Goal: Information Seeking & Learning: Learn about a topic

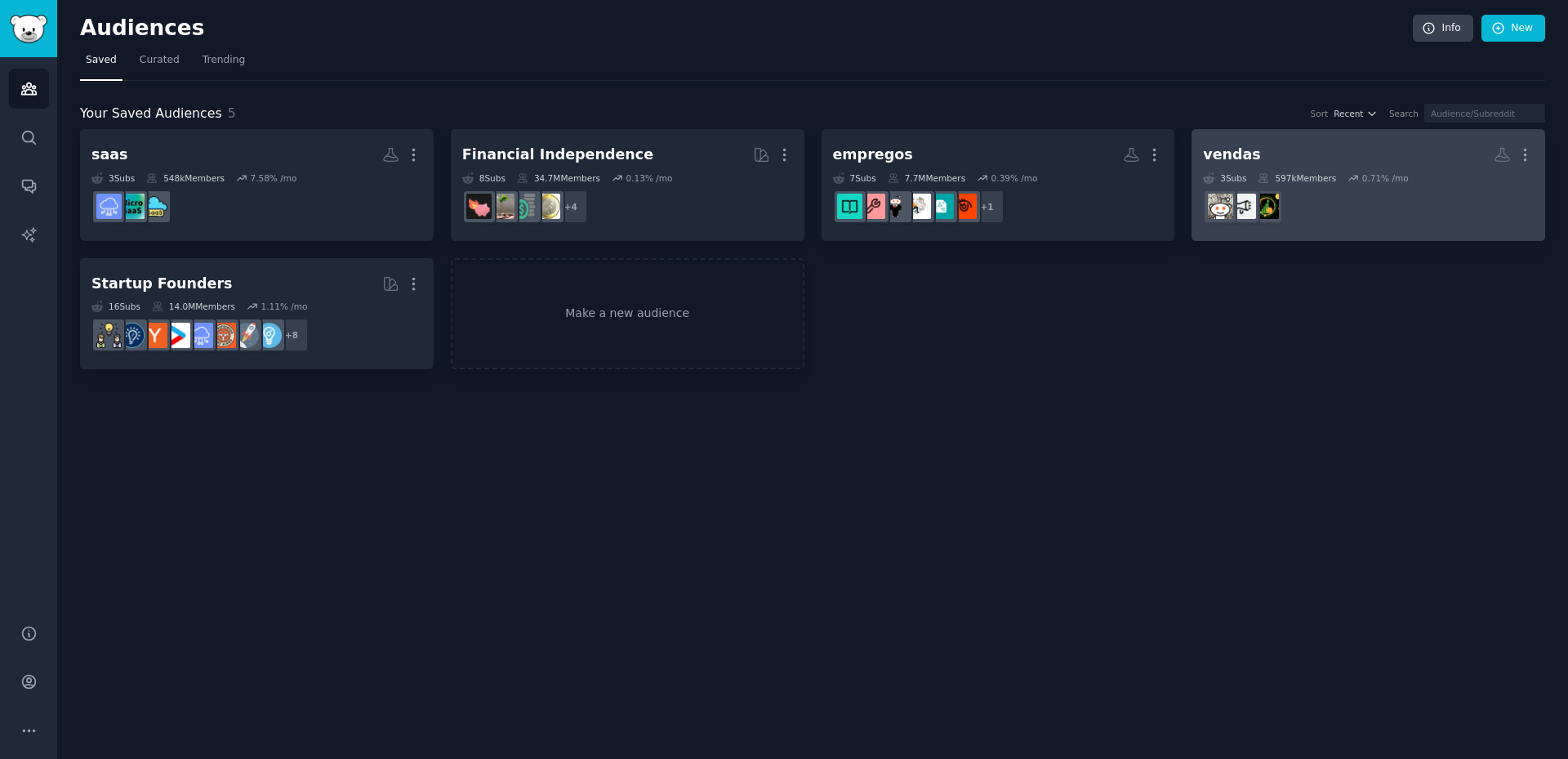
click at [1285, 173] on div "597k Members" at bounding box center [1296, 178] width 78 height 12
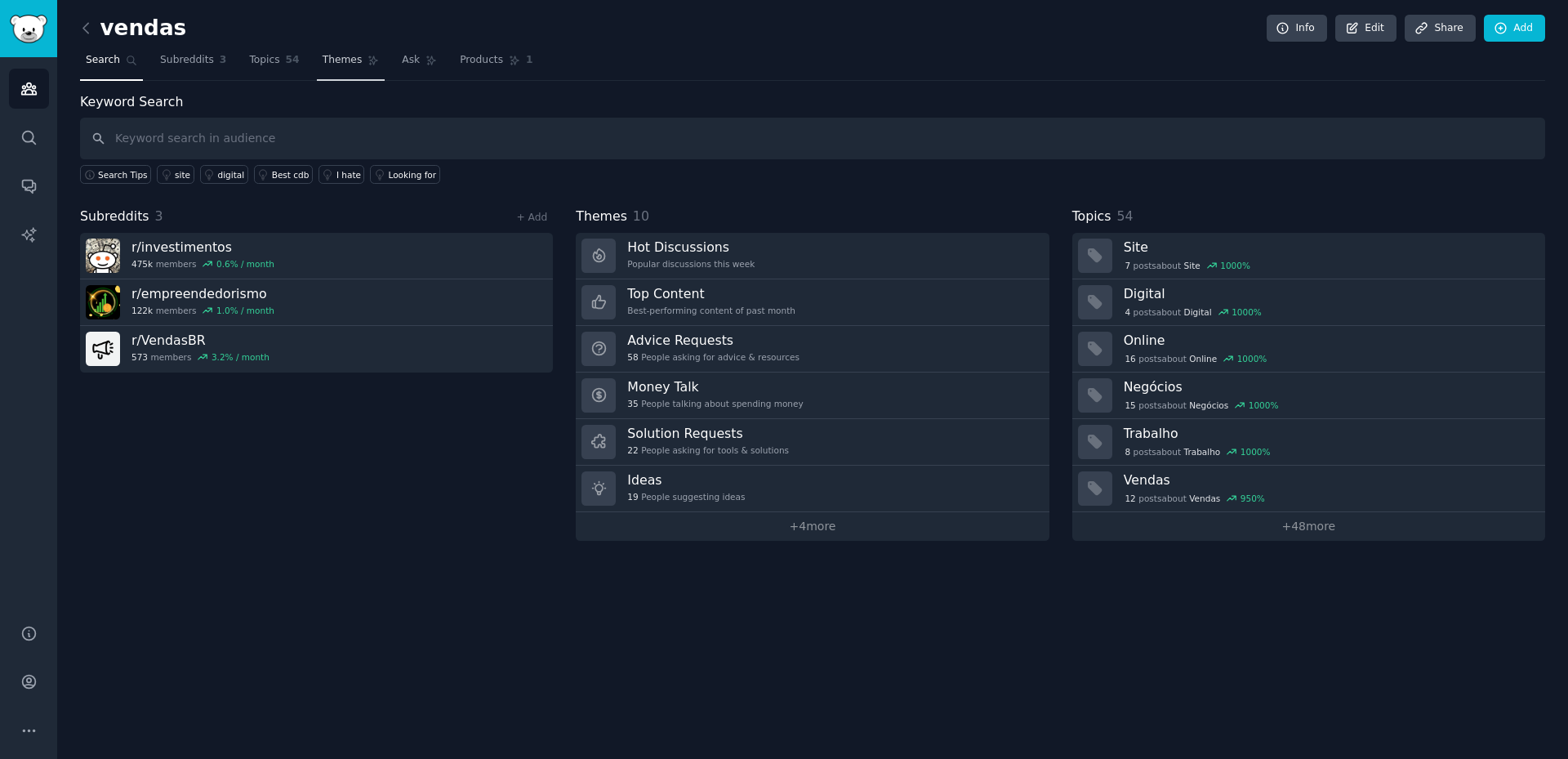
click at [339, 65] on span "Themes" at bounding box center [343, 60] width 41 height 14
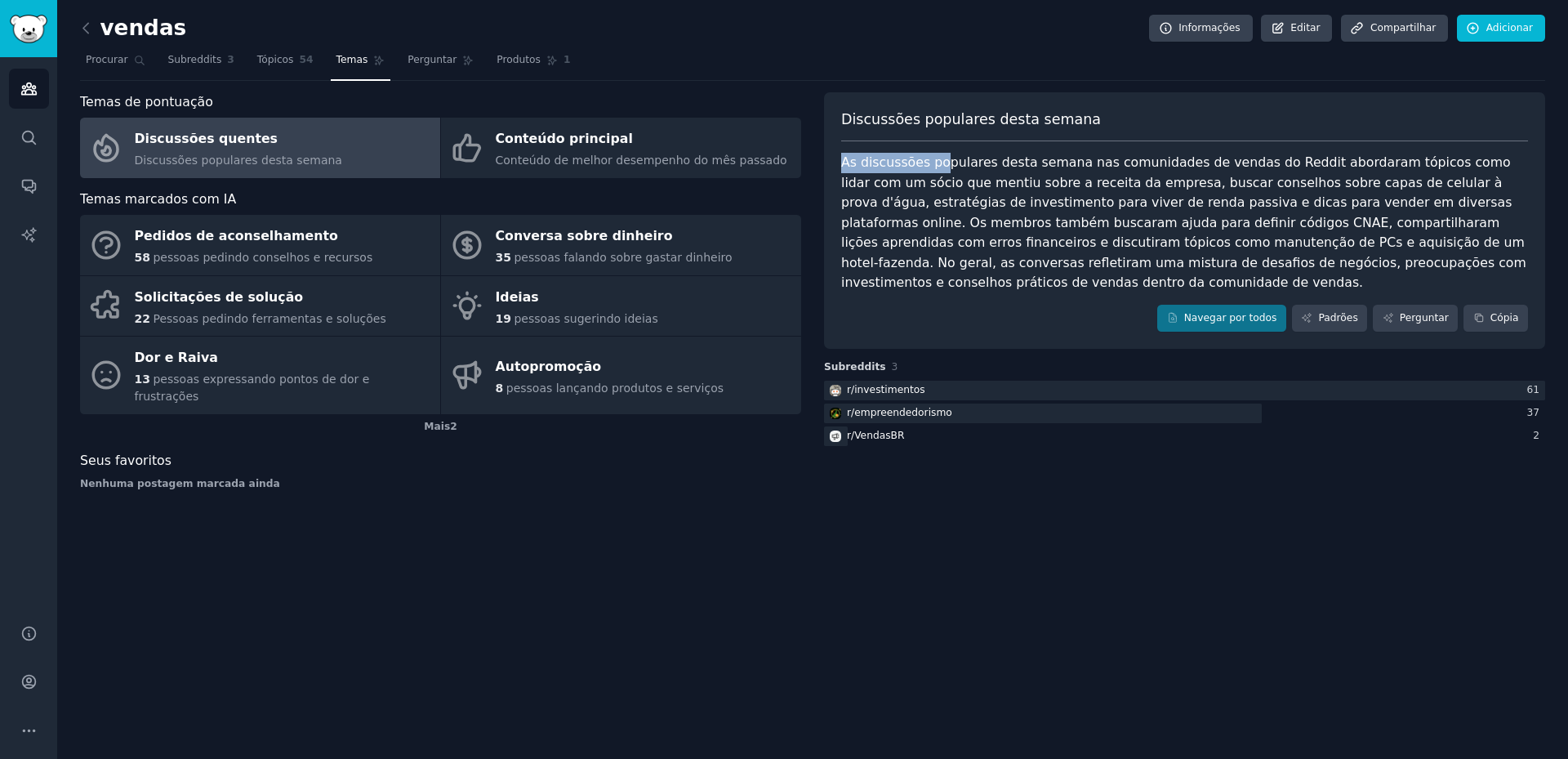
drag, startPoint x: 842, startPoint y: 159, endPoint x: 1061, endPoint y: 179, distance: 219.9
click at [942, 162] on font "As discussões populares desta semana nas comunidades de vendas do Reddit aborda…" at bounding box center [1185, 222] width 689 height 136
click at [1069, 179] on font "As discussões populares desta semana nas comunidades de vendas do Reddit aborda…" at bounding box center [1185, 222] width 689 height 136
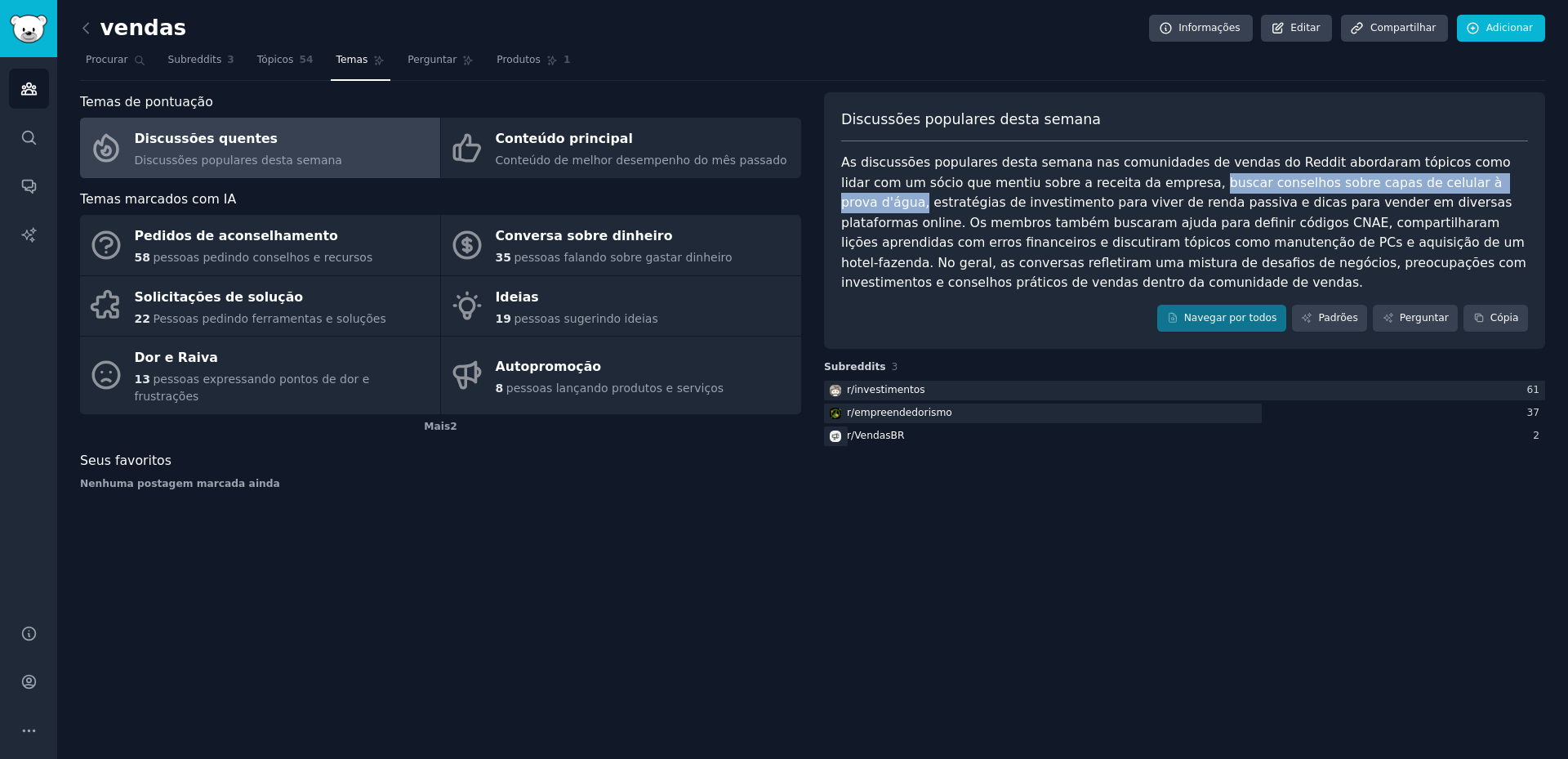
drag, startPoint x: 1421, startPoint y: 184, endPoint x: 1106, endPoint y: 186, distance: 315.0
click at [1106, 186] on font "As discussões populares desta semana nas comunidades de vendas do Reddit aborda…" at bounding box center [1185, 222] width 689 height 136
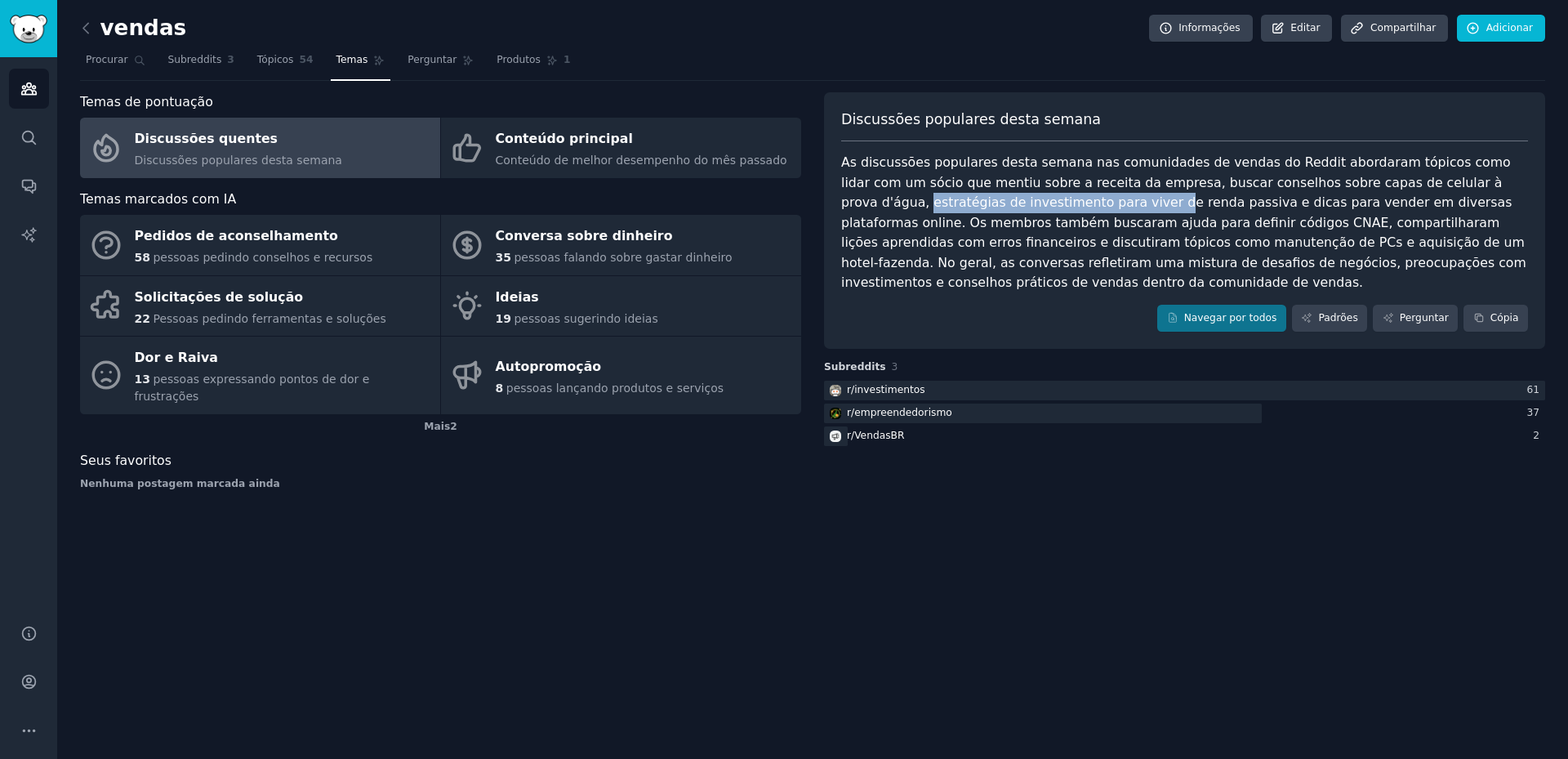
drag, startPoint x: 1425, startPoint y: 182, endPoint x: 1097, endPoint y: 199, distance: 328.4
click at [1014, 199] on font "As discussões populares desta semana nas comunidades de vendas do Reddit aborda…" at bounding box center [1185, 222] width 689 height 136
click at [1097, 199] on font "As discussões populares desta semana nas comunidades de vendas do Reddit aborda…" at bounding box center [1185, 222] width 689 height 136
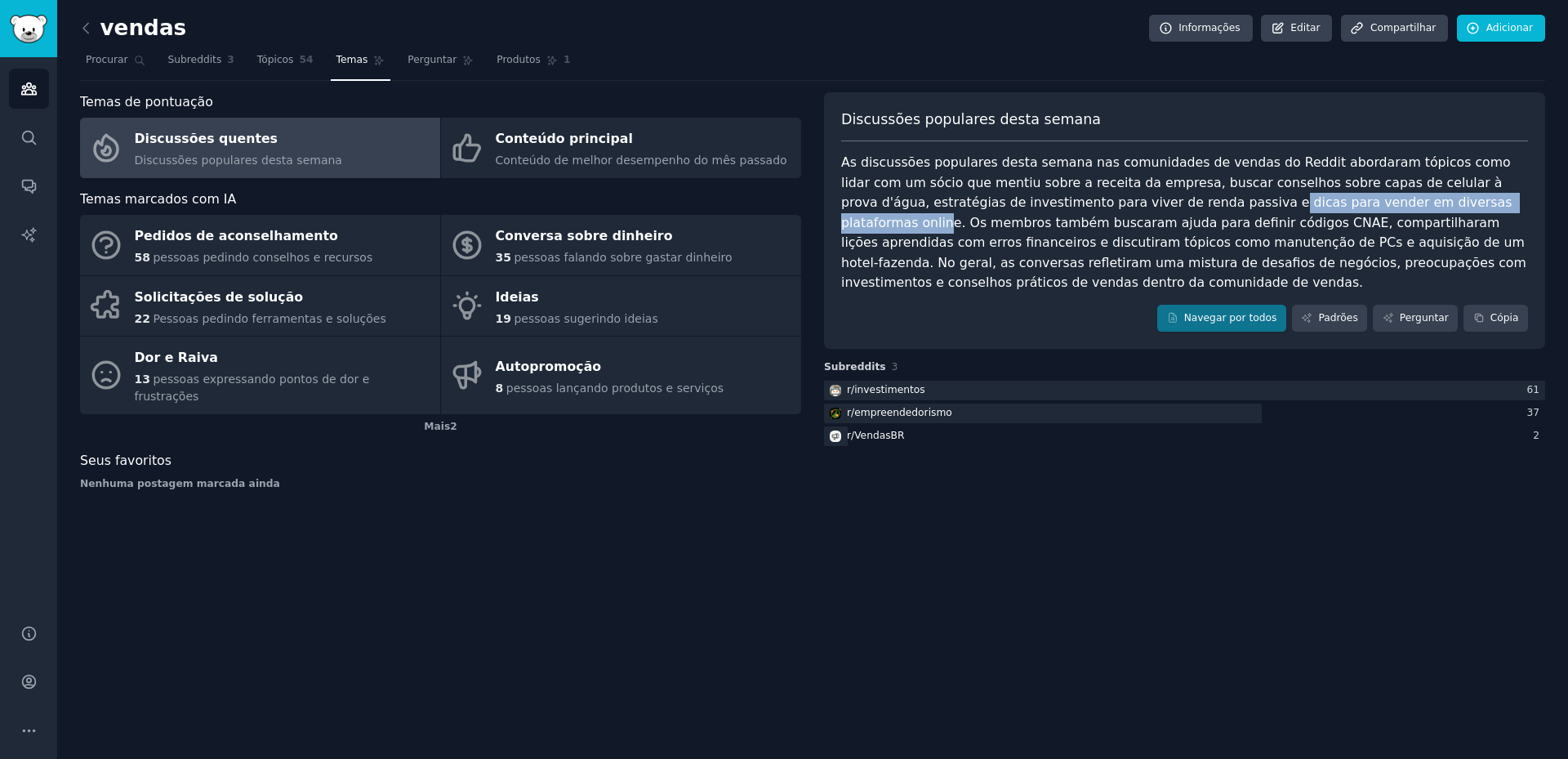
drag, startPoint x: 1084, startPoint y: 206, endPoint x: 1365, endPoint y: 203, distance: 281.0
click at [1365, 203] on font "As discussões populares desta semana nas comunidades de vendas do Reddit aborda…" at bounding box center [1185, 222] width 689 height 136
click at [1390, 204] on font "As discussões populares desta semana nas comunidades de vendas do Reddit aborda…" at bounding box center [1185, 222] width 689 height 136
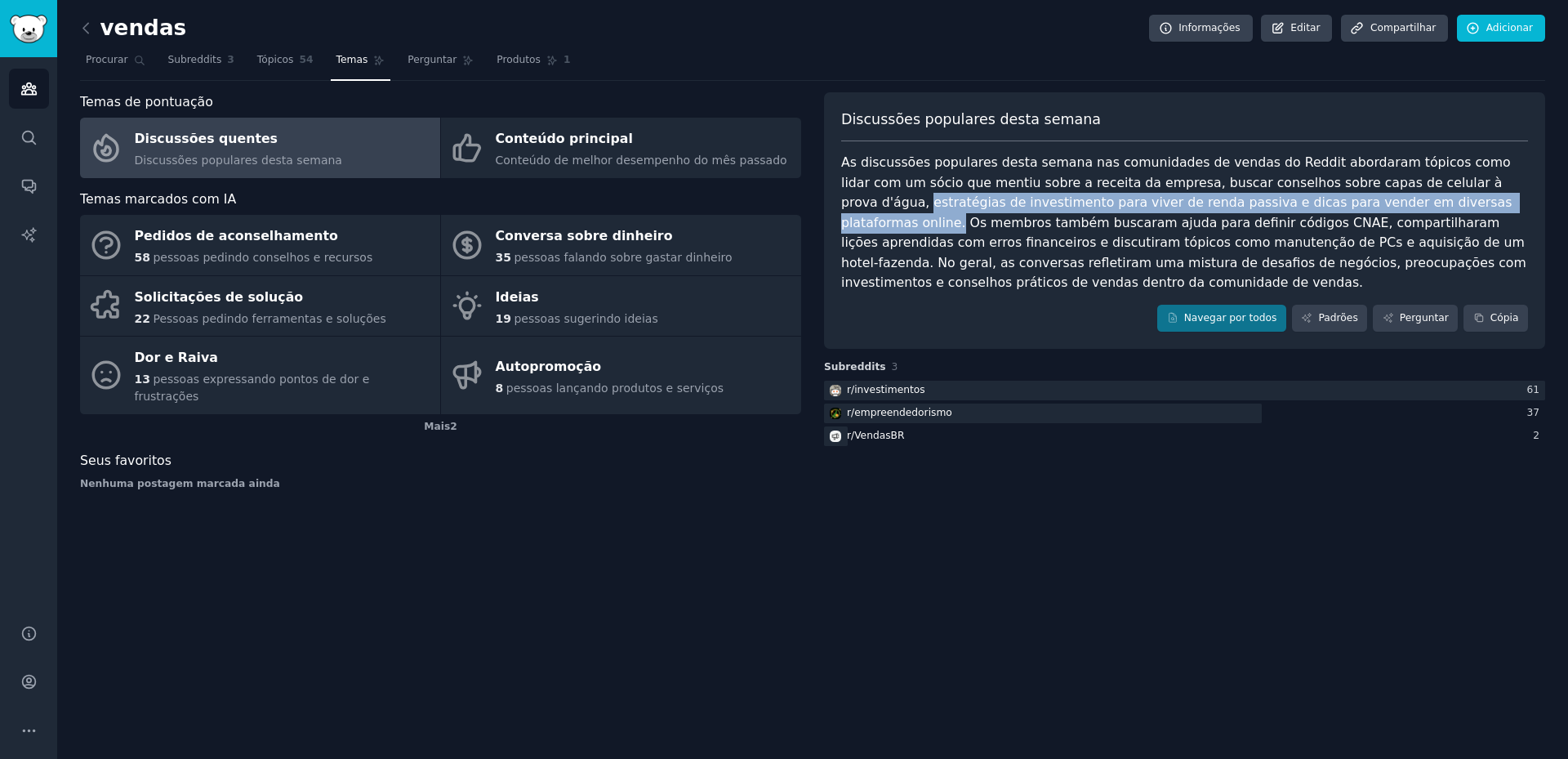
drag, startPoint x: 1423, startPoint y: 185, endPoint x: 1371, endPoint y: 205, distance: 55.7
click at [1371, 205] on font "As discussões populares desta semana nas comunidades de vendas do Reddit aborda…" at bounding box center [1185, 222] width 689 height 136
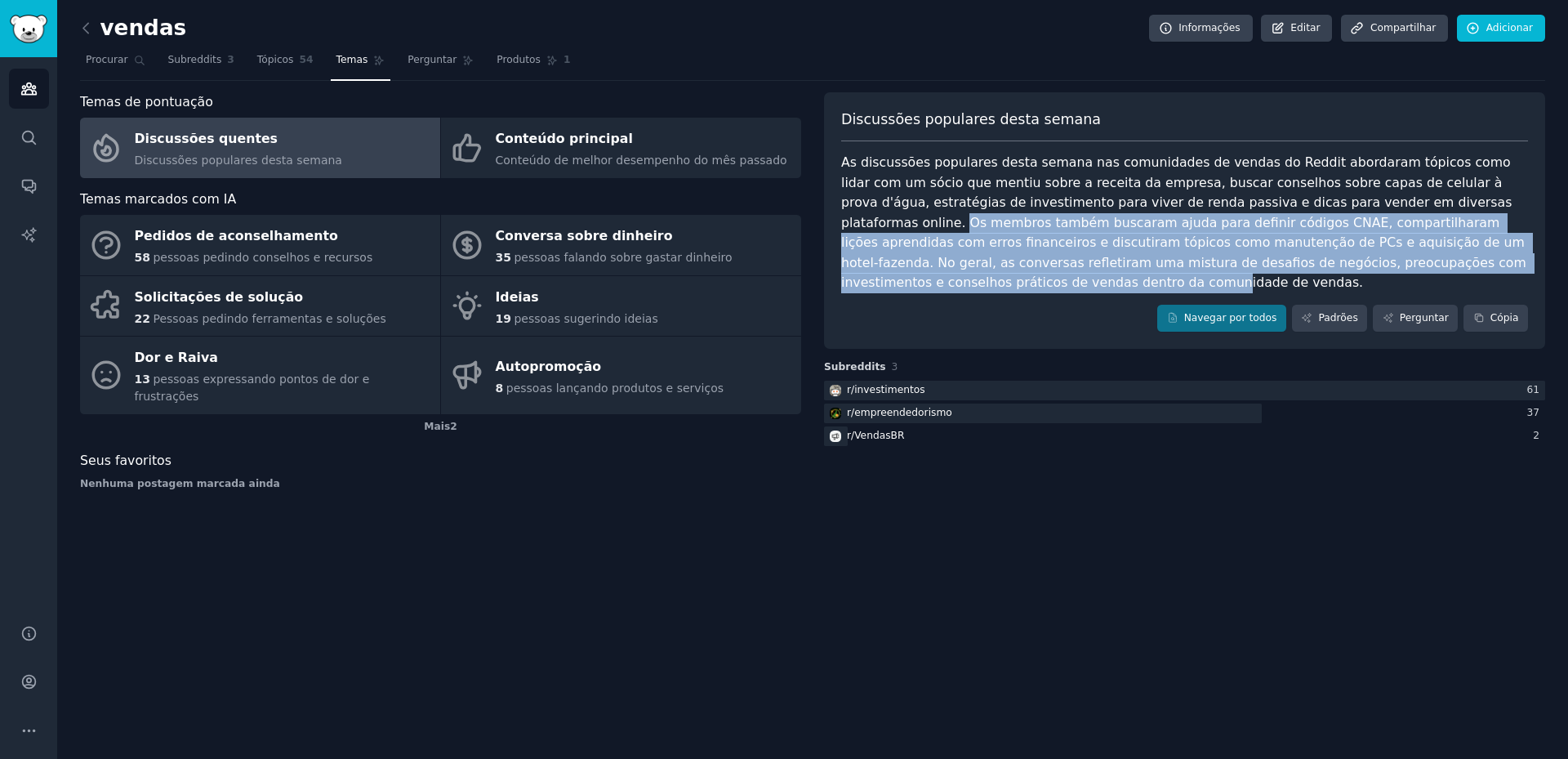
drag, startPoint x: 1380, startPoint y: 203, endPoint x: 1481, endPoint y: 265, distance: 118.5
click at [1455, 262] on font "As discussões populares desta semana nas comunidades de vendas do Reddit aborda…" at bounding box center [1185, 222] width 689 height 136
click at [1519, 272] on div "As discussões populares desta semana nas comunidades de vendas do Reddit aborda…" at bounding box center [1184, 223] width 687 height 141
